Goal: Find specific page/section: Locate a particular part of the current website

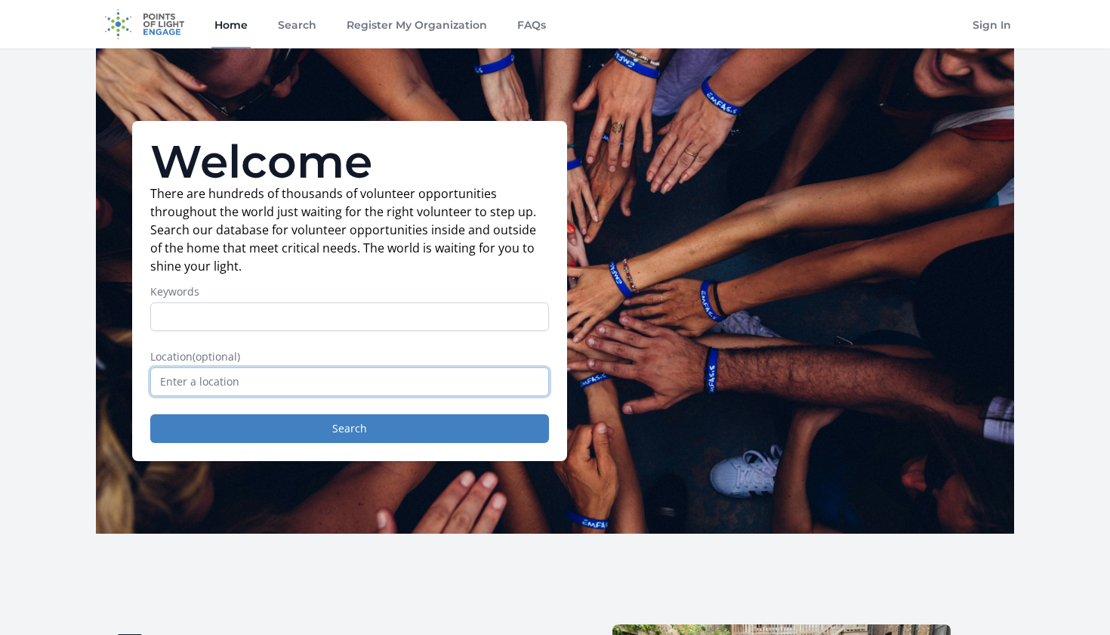
click at [412, 389] on input "text" at bounding box center [349, 381] width 399 height 29
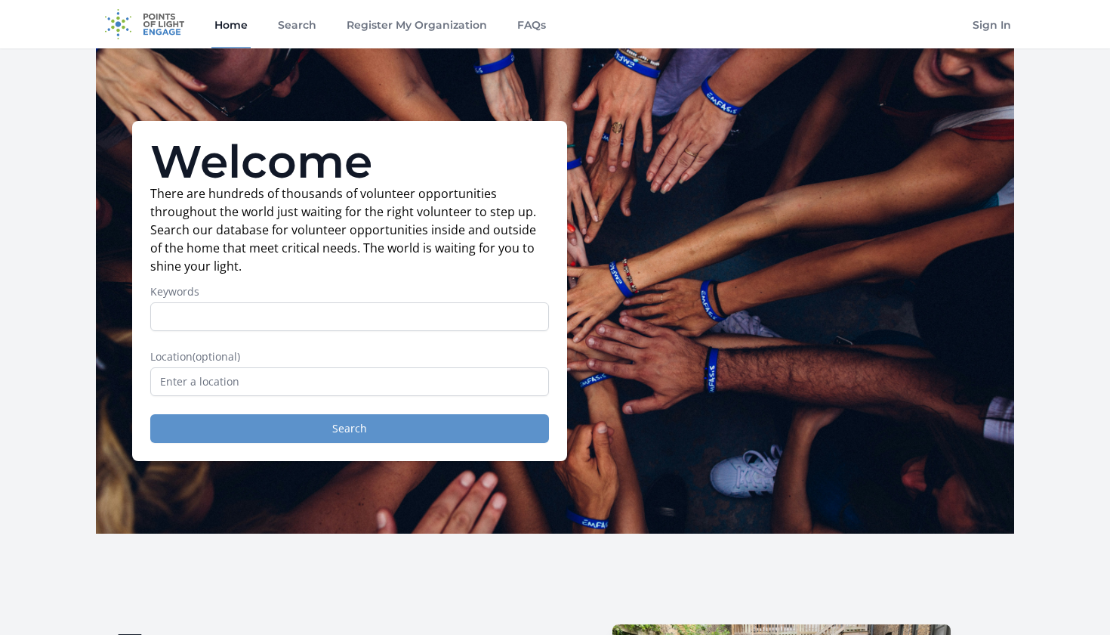
click at [385, 433] on button "Search" at bounding box center [349, 428] width 399 height 29
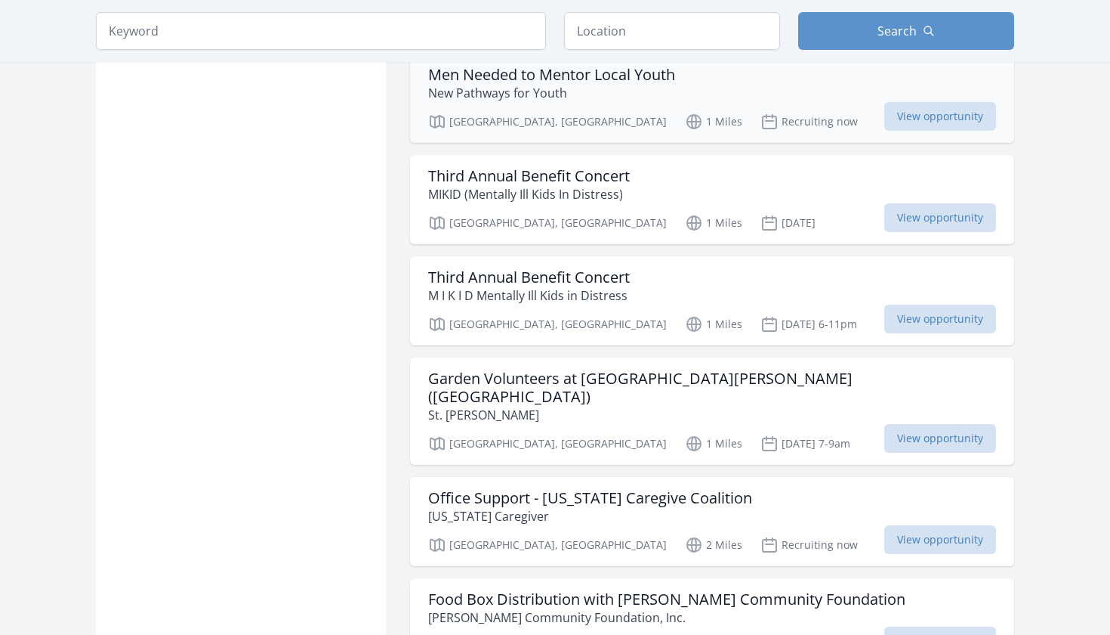
scroll to position [1383, 0]
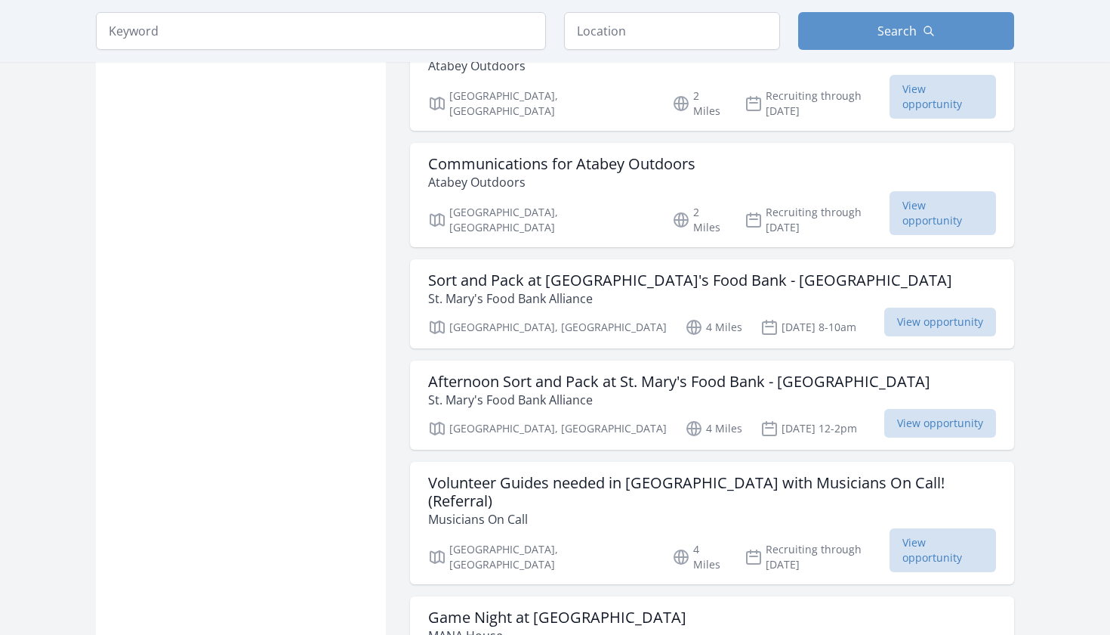
scroll to position [2153, 0]
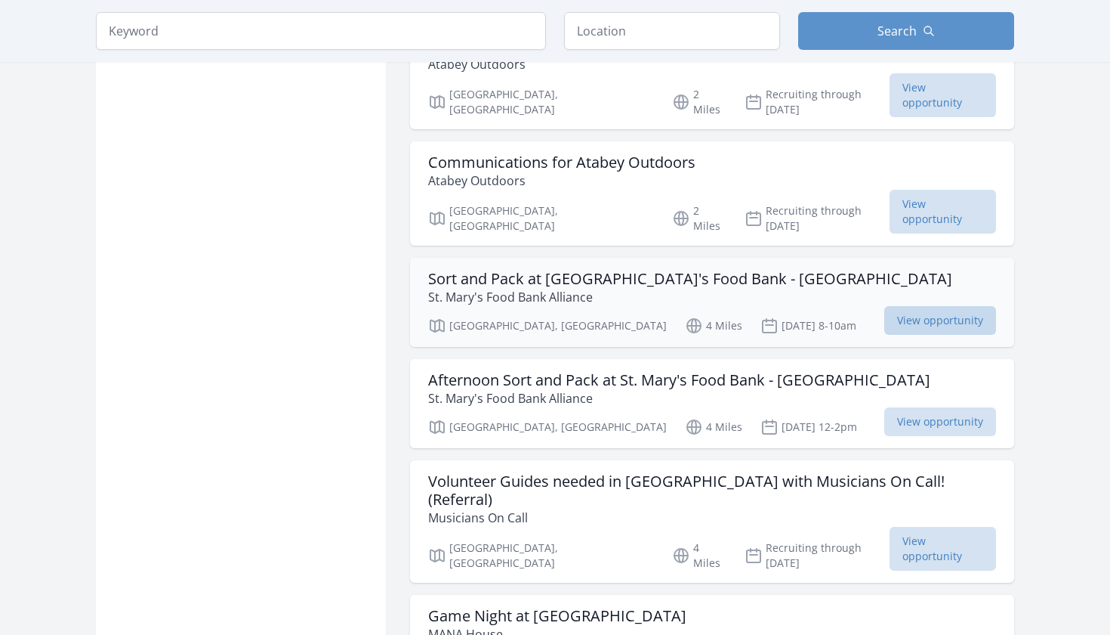
click at [928, 306] on span "View opportunity" at bounding box center [941, 320] width 112 height 29
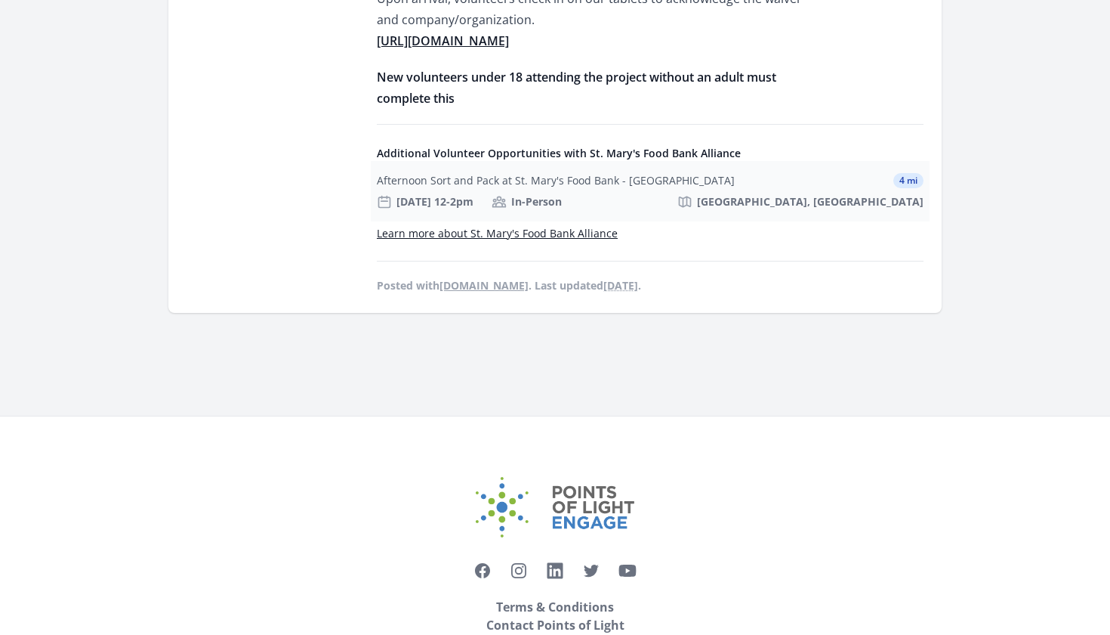
scroll to position [1107, 0]
